Goal: Find specific fact: Find specific fact

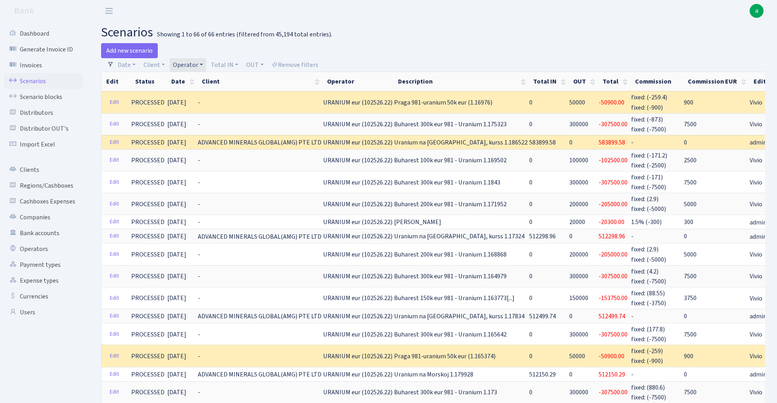
select select "393"
select select "100"
click at [196, 65] on link "Operator" at bounding box center [188, 64] width 36 height 13
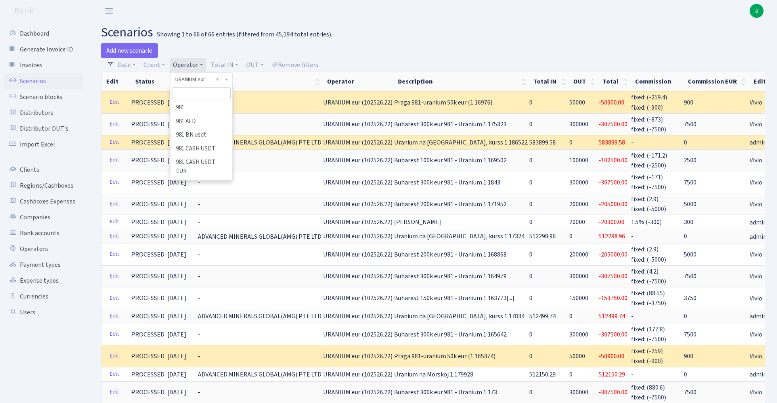
scroll to position [4349, 0]
click at [195, 96] on input "search" at bounding box center [201, 93] width 58 height 12
type input "perin"
click at [200, 108] on li "[PERSON_NAME]" at bounding box center [201, 108] width 60 height 14
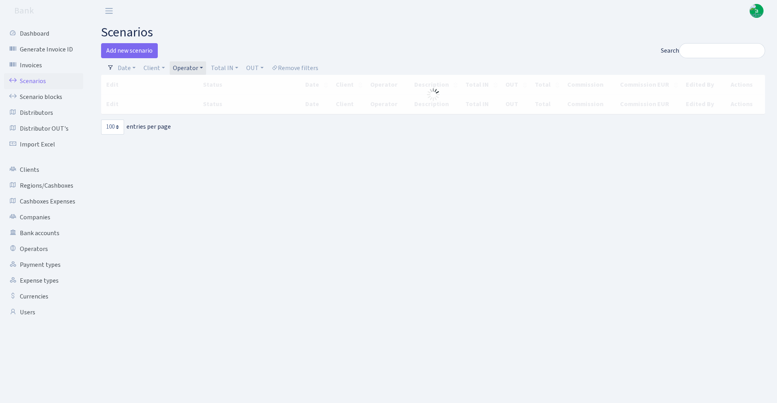
select select "100"
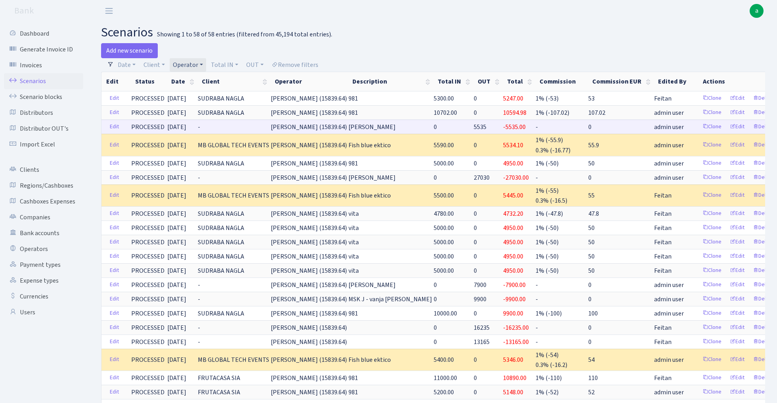
click at [474, 127] on span "5535" at bounding box center [480, 127] width 13 height 9
copy span "5535"
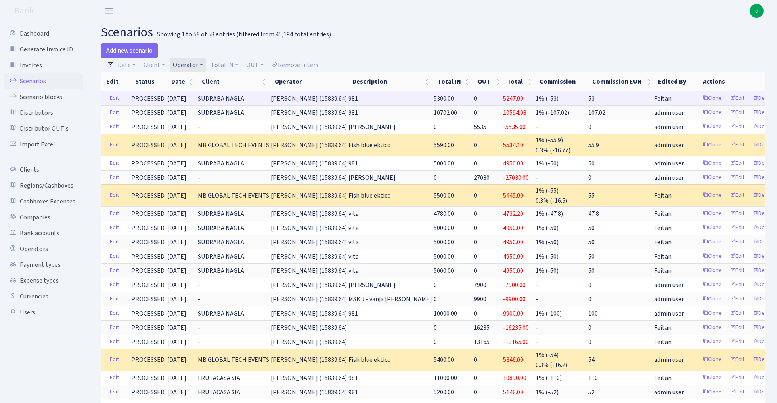
click at [434, 97] on span "5300.00" at bounding box center [444, 98] width 20 height 9
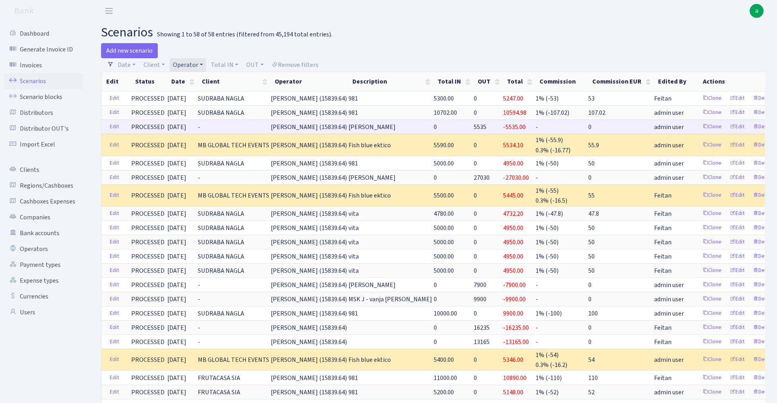
copy span "5300.00"
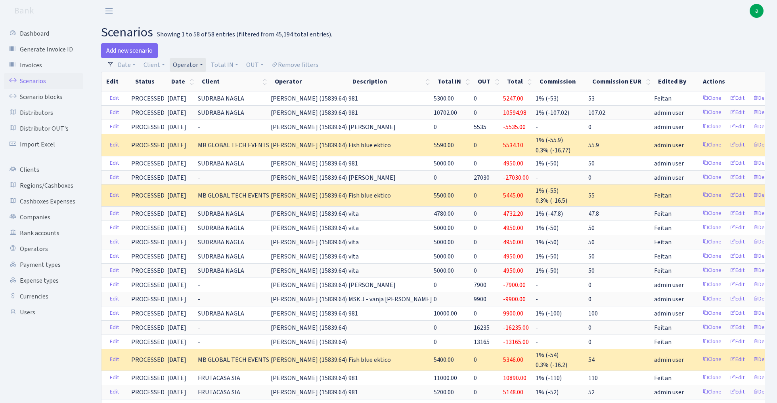
click at [188, 67] on link "Operator" at bounding box center [188, 64] width 36 height 13
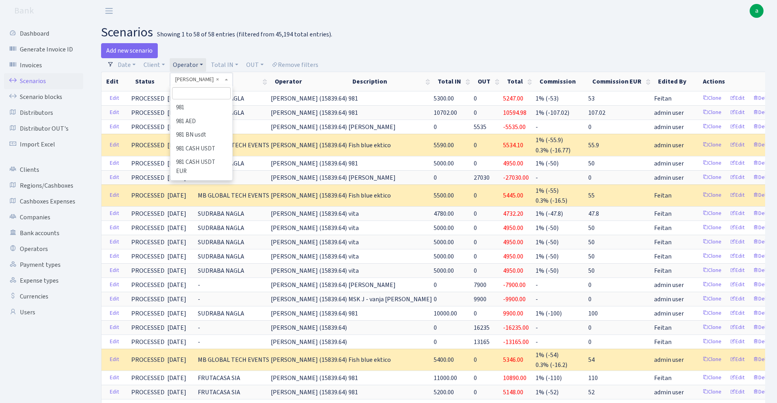
scroll to position [3352, 0]
click at [197, 94] on input "search" at bounding box center [201, 93] width 58 height 12
type input "s"
type input "ed"
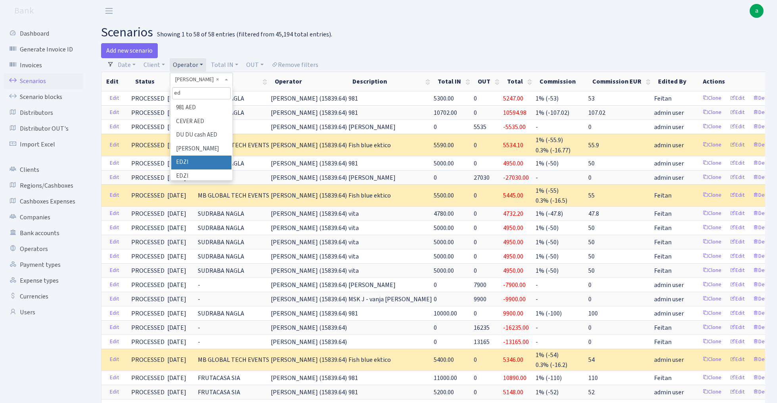
click at [188, 159] on li "EDZI" at bounding box center [201, 163] width 60 height 14
